Goal: Task Accomplishment & Management: Manage account settings

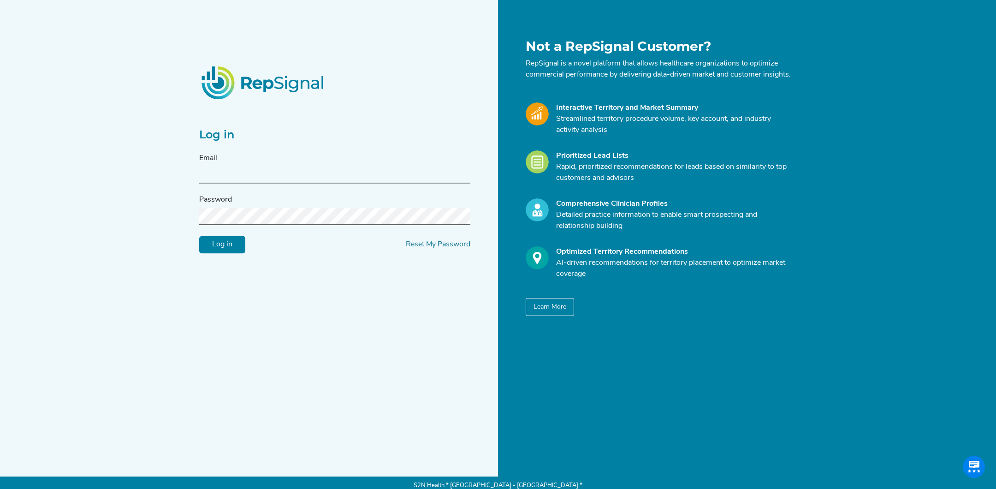
type input "[EMAIL_ADDRESS][DOMAIN_NAME]"
click at [223, 247] on input "Log in" at bounding box center [222, 245] width 46 height 18
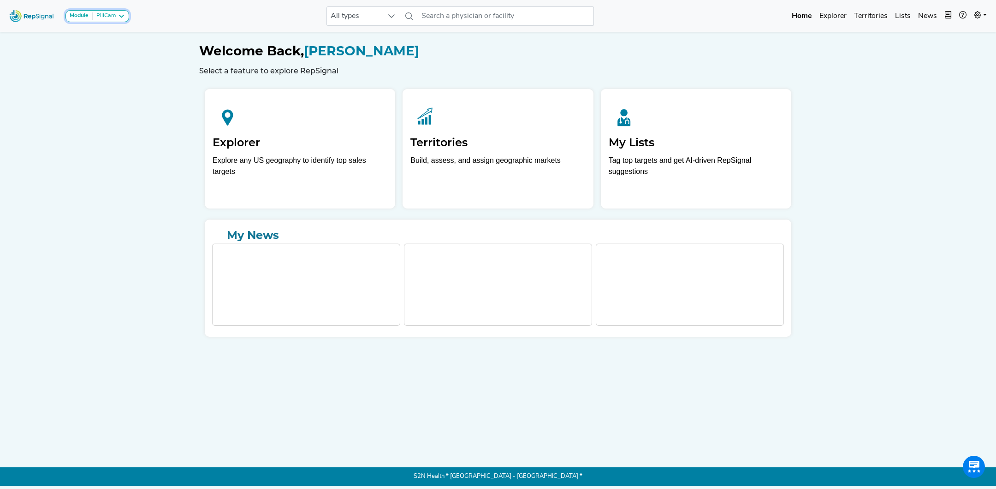
click at [105, 16] on div "PillCam" at bounding box center [104, 15] width 23 height 7
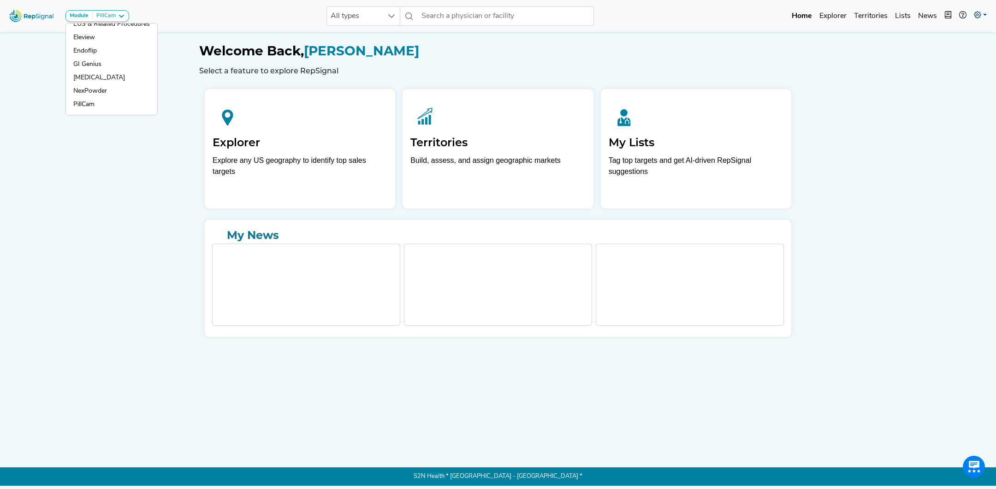
click at [980, 13] on icon at bounding box center [977, 14] width 7 height 7
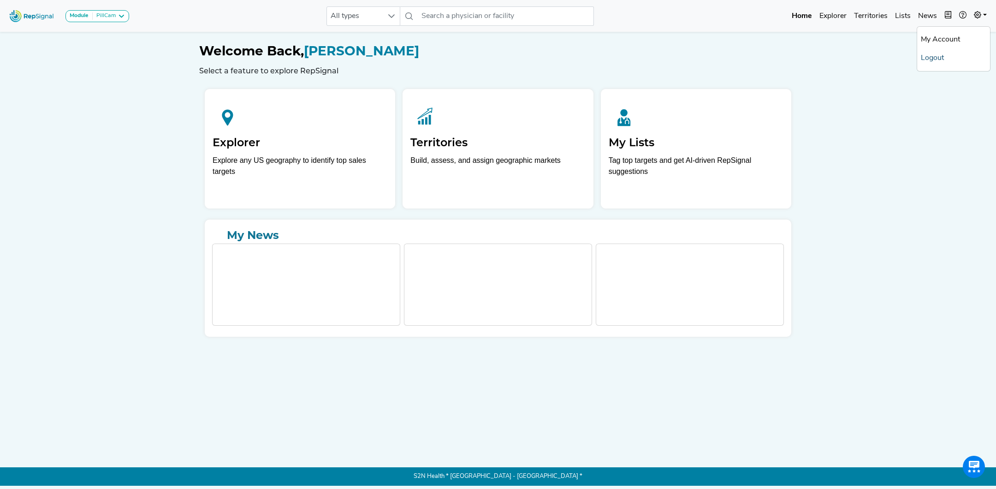
click at [940, 59] on link "Logout" at bounding box center [953, 58] width 73 height 18
